Goal: Complete application form

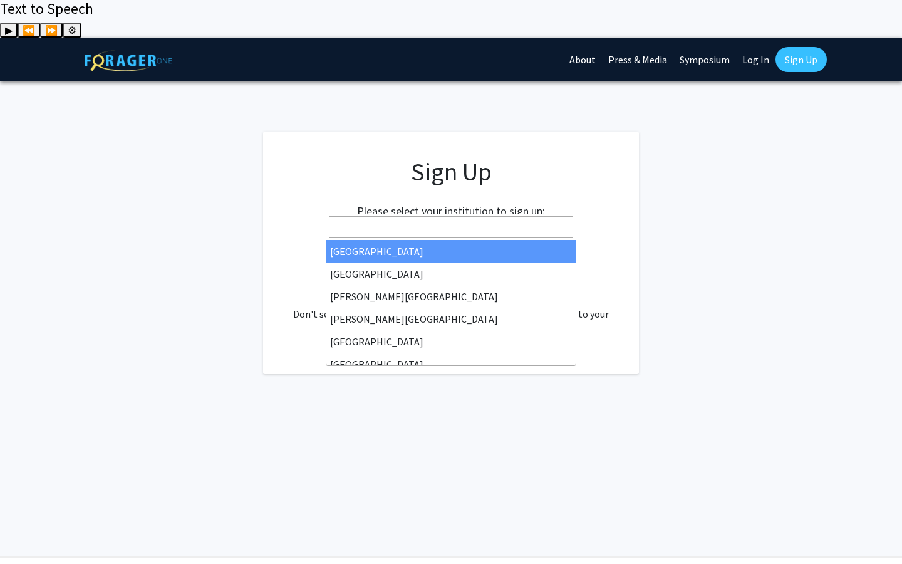
click at [460, 224] on span "Select your institution" at bounding box center [453, 237] width 244 height 26
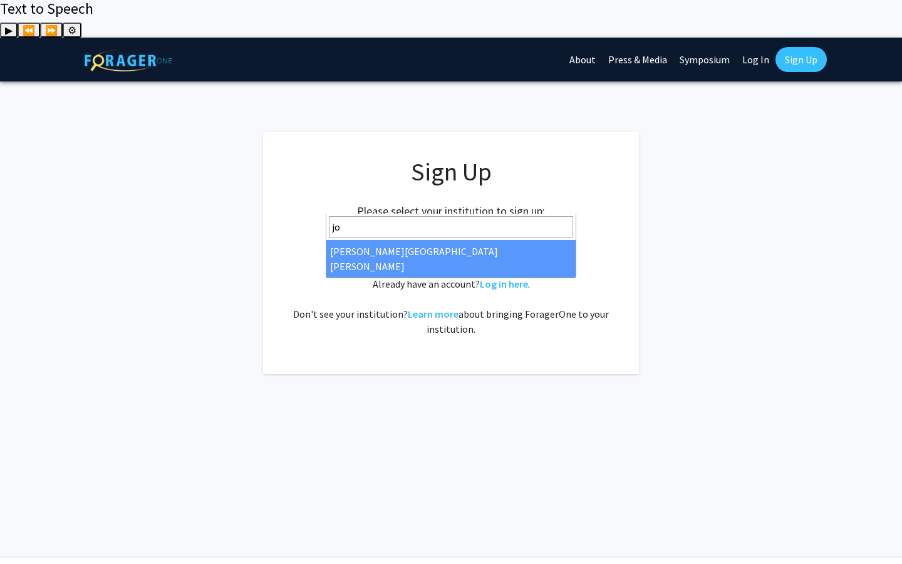
type input "joh"
select select "1"
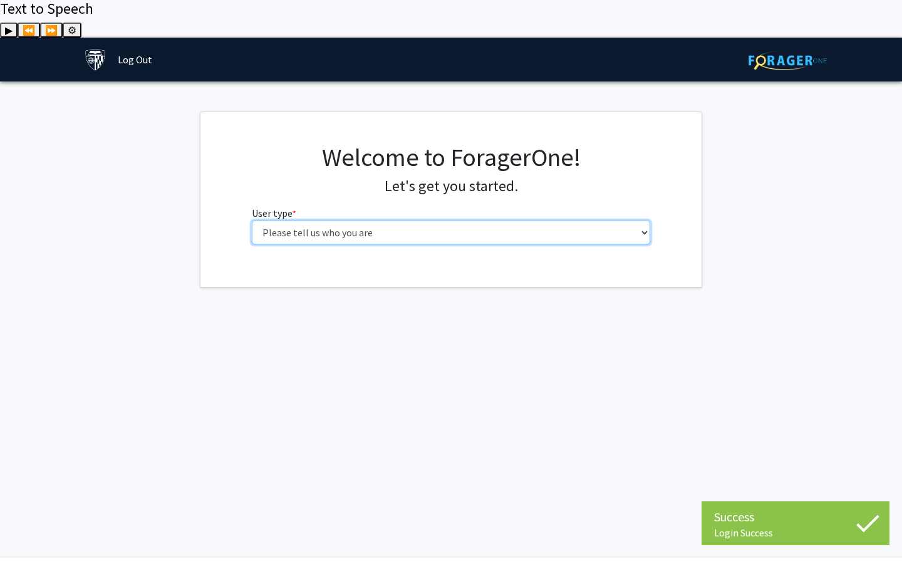
click at [437, 221] on select "Please tell us who you are Undergraduate Student Master's Student Doctoral Cand…" at bounding box center [451, 233] width 399 height 24
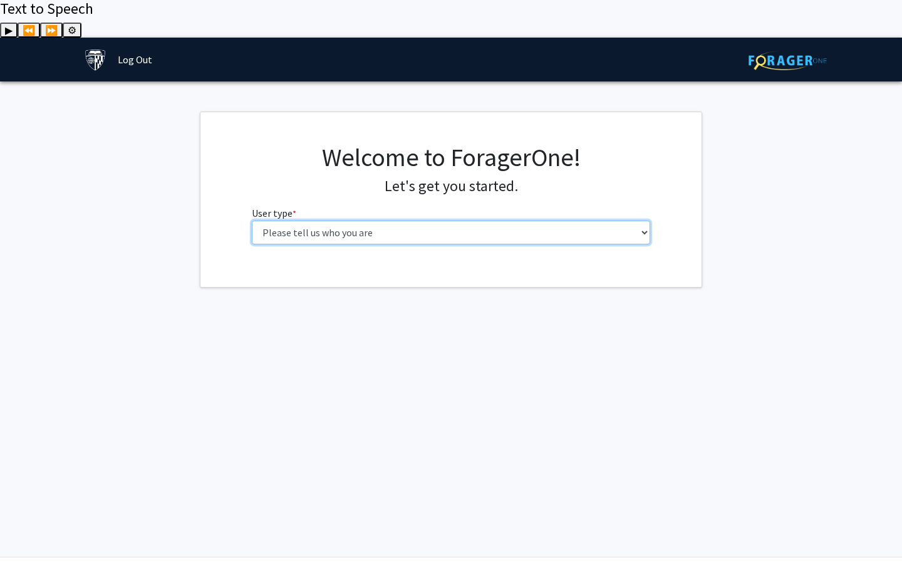
select select "2: masters"
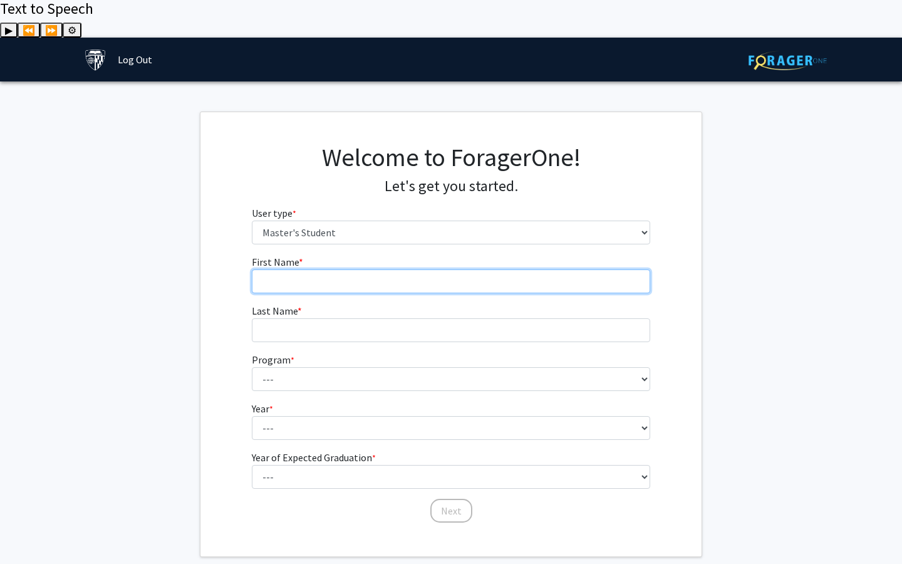
click at [351, 269] on input "First Name * required" at bounding box center [451, 281] width 399 height 24
type input "[PERSON_NAME]"
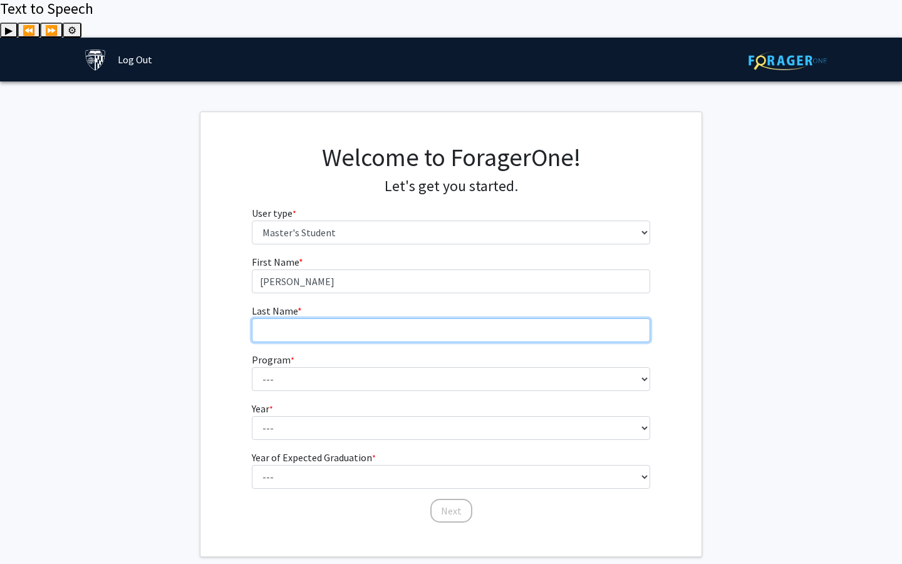
click at [330, 318] on input "Last Name * required" at bounding box center [451, 330] width 399 height 24
type input "[PERSON_NAME]"
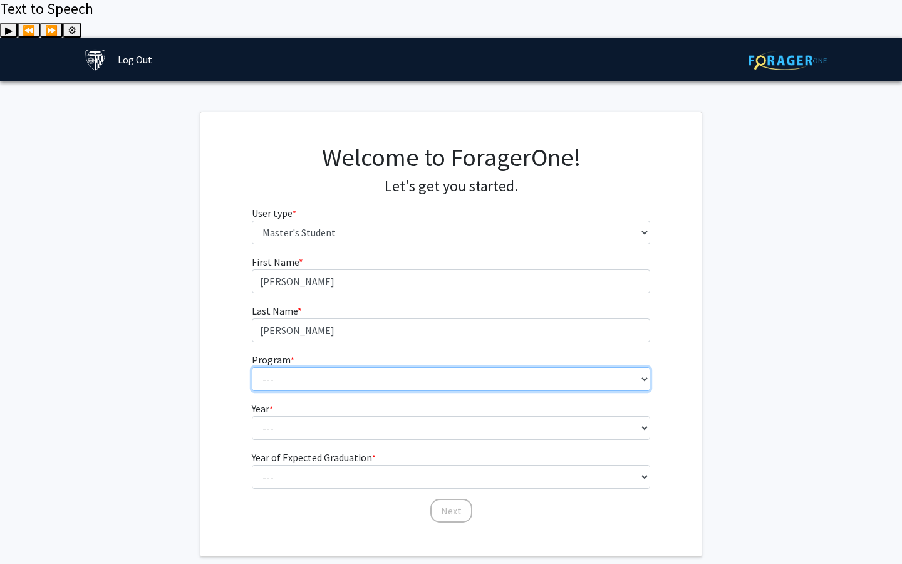
click at [290, 367] on select "--- Anatomy Education Applied and Computational Mathematics Applied Biomedical …" at bounding box center [451, 379] width 399 height 24
select select "54: 43"
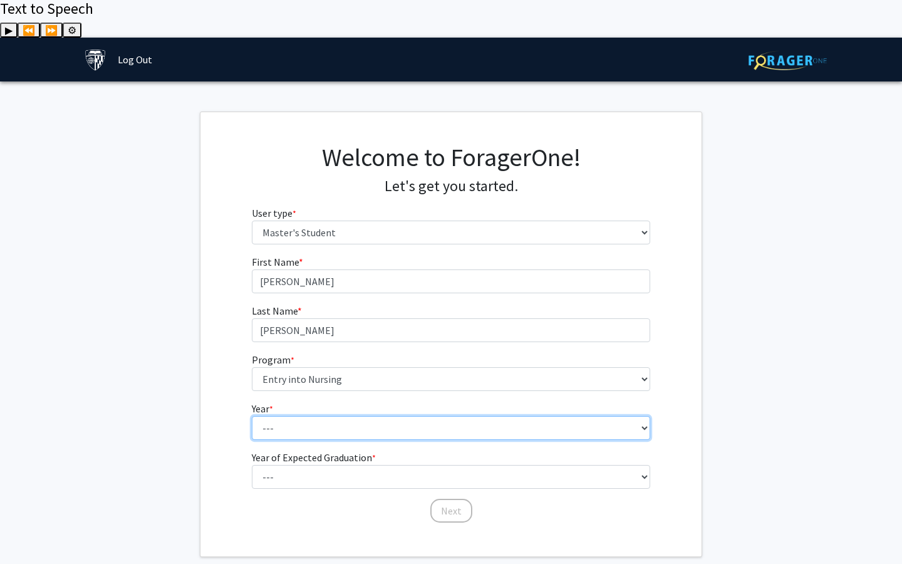
click at [333, 416] on select "--- First Year Second Year" at bounding box center [451, 428] width 399 height 24
select select "1: first_year"
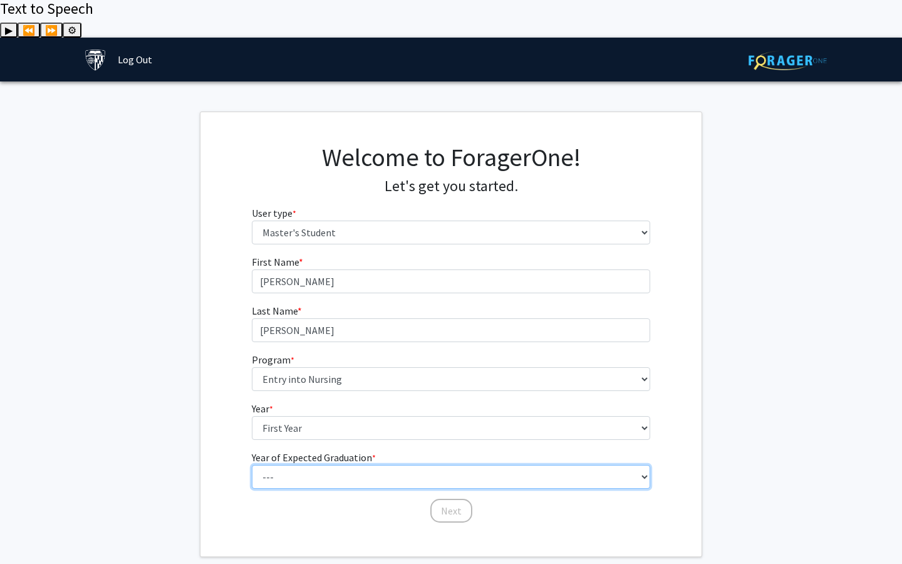
click at [325, 465] on select "--- 2025 2026 2027 2028 2029 2030 2031 2032 2033 2034" at bounding box center [451, 477] width 399 height 24
select select "3: 2027"
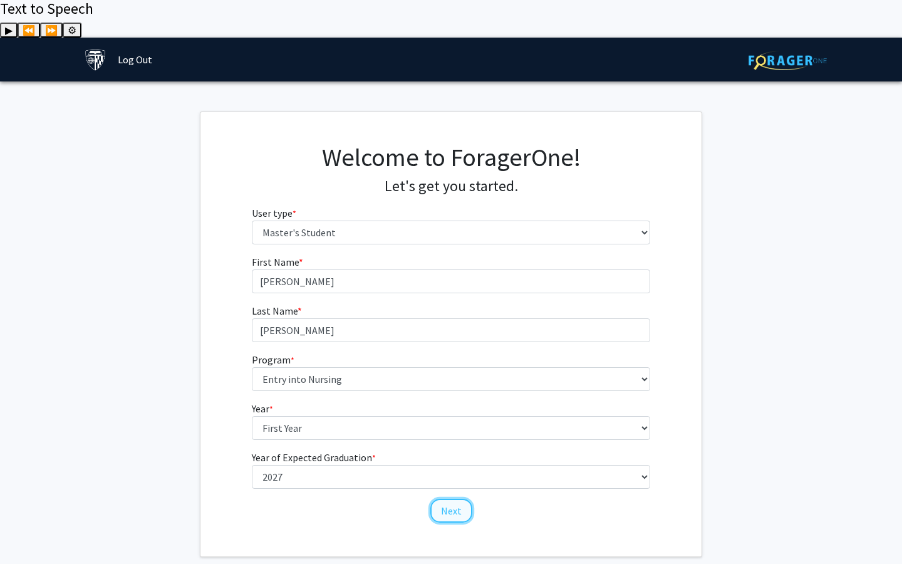
click at [453, 499] on button "Next" at bounding box center [451, 511] width 42 height 24
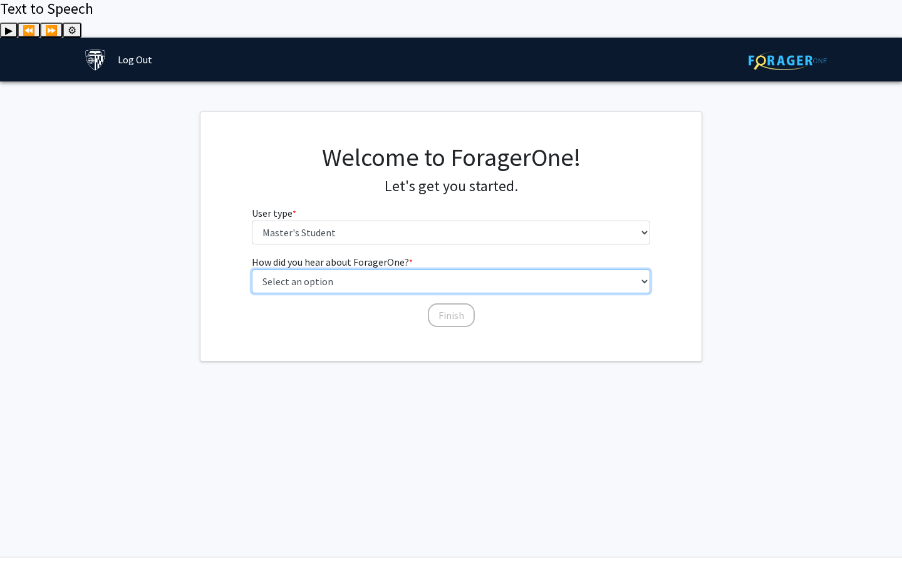
click at [387, 269] on select "Select an option Peer/student recommendation Faculty/staff recommendation Unive…" at bounding box center [451, 281] width 399 height 24
select select "1: peer_recommendation"
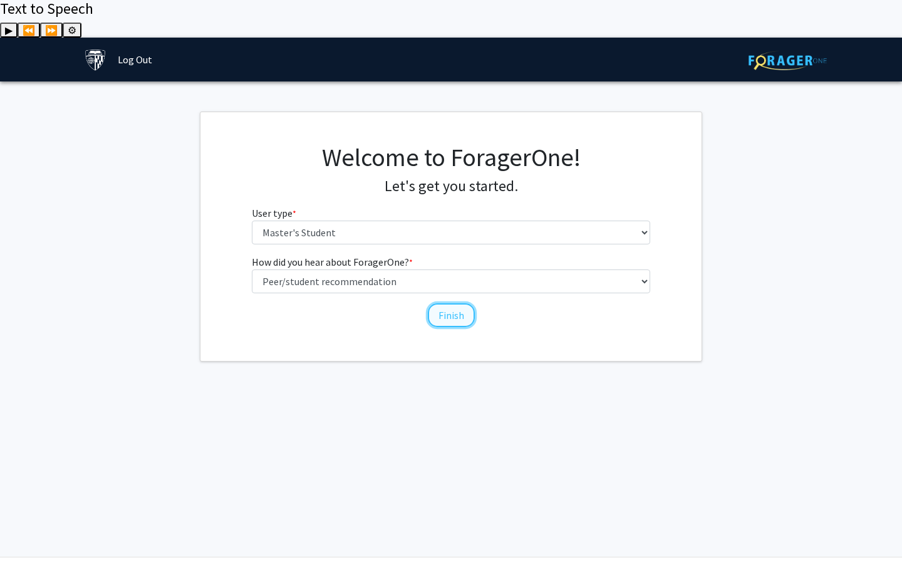
click at [447, 303] on button "Finish" at bounding box center [451, 315] width 47 height 24
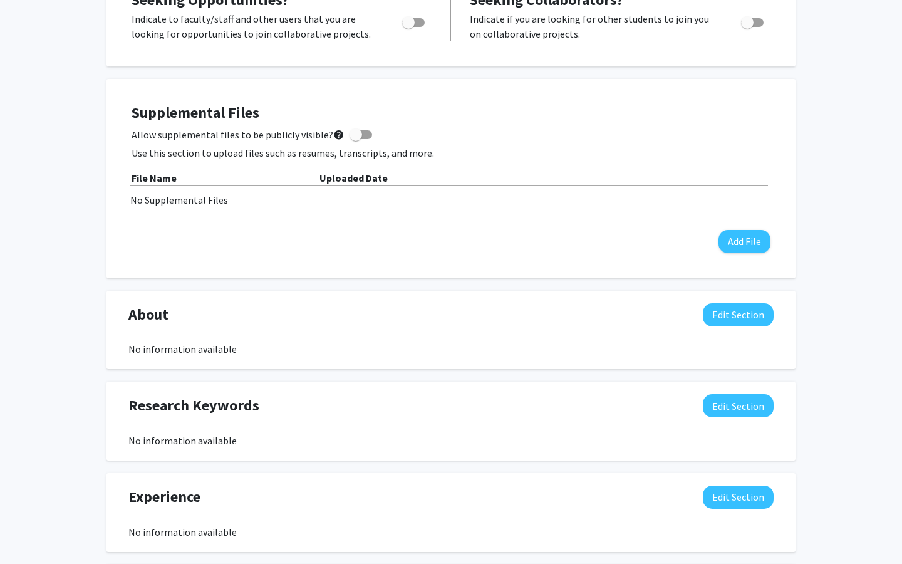
scroll to position [411, 0]
